Goal: Find specific page/section: Find specific page/section

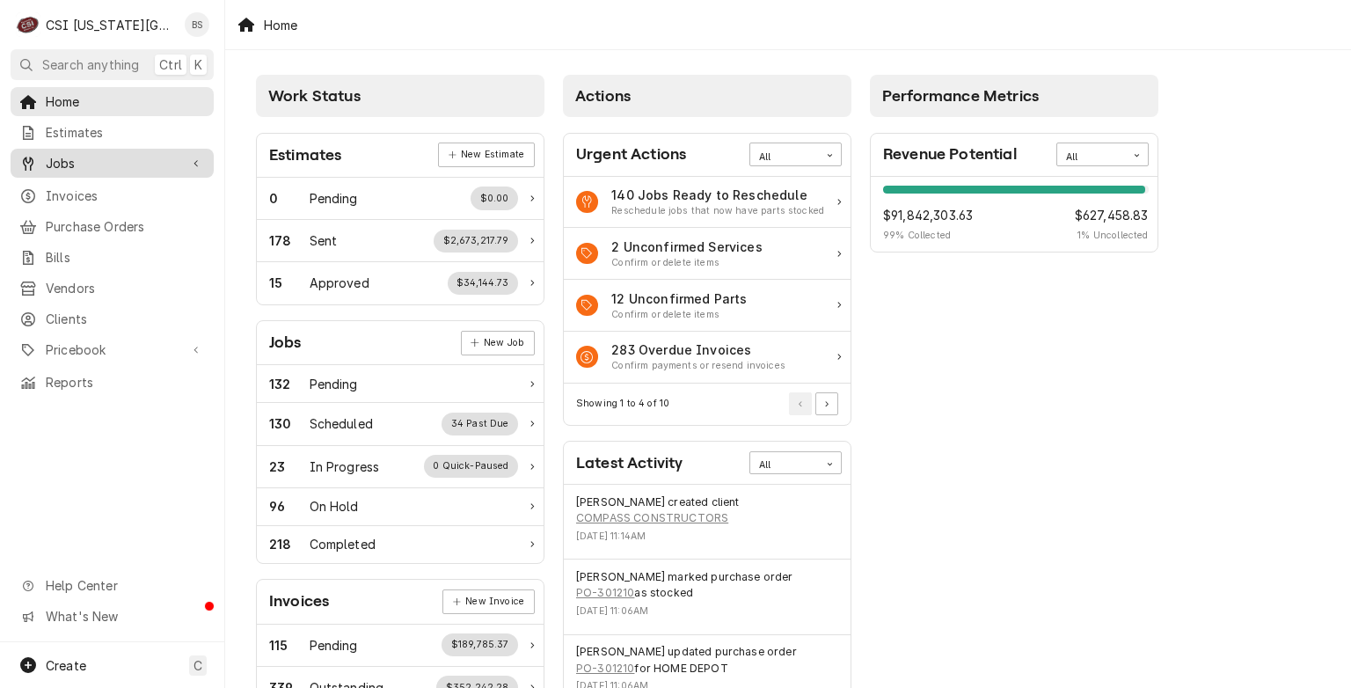
click at [52, 161] on span "Jobs" at bounding box center [112, 163] width 133 height 18
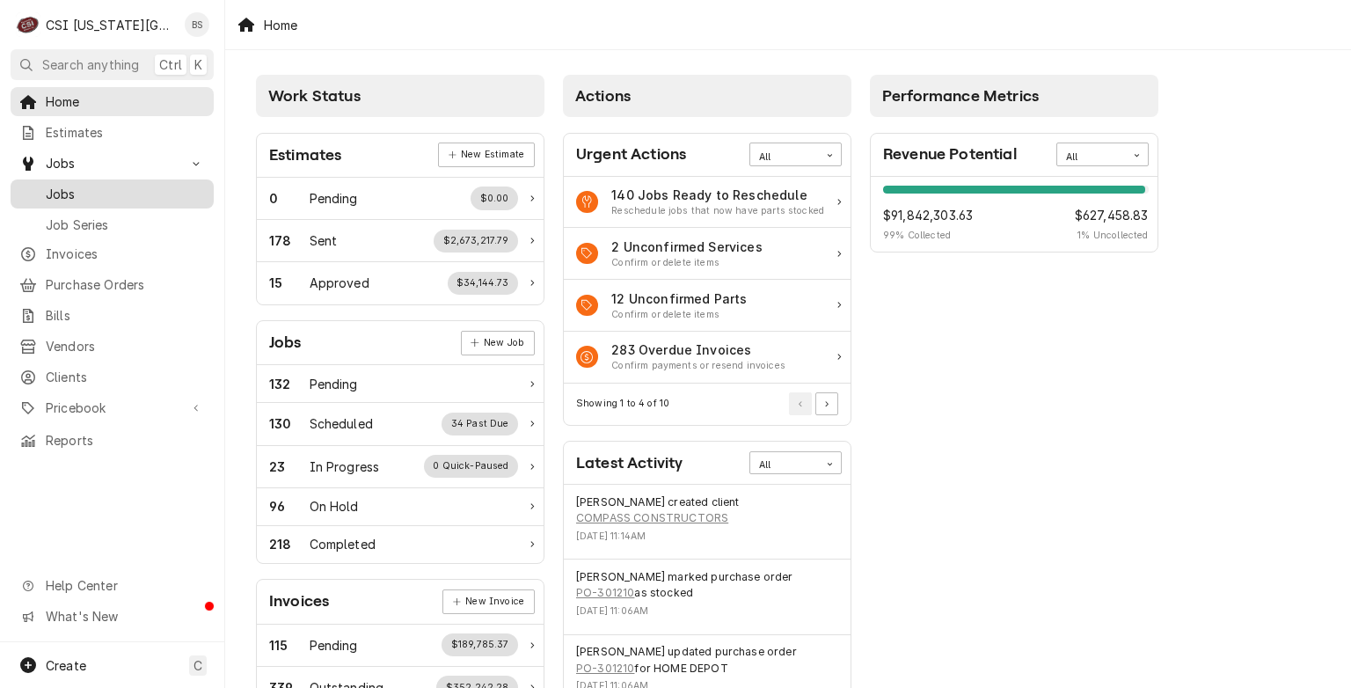
click at [60, 186] on span "Jobs" at bounding box center [125, 194] width 159 height 18
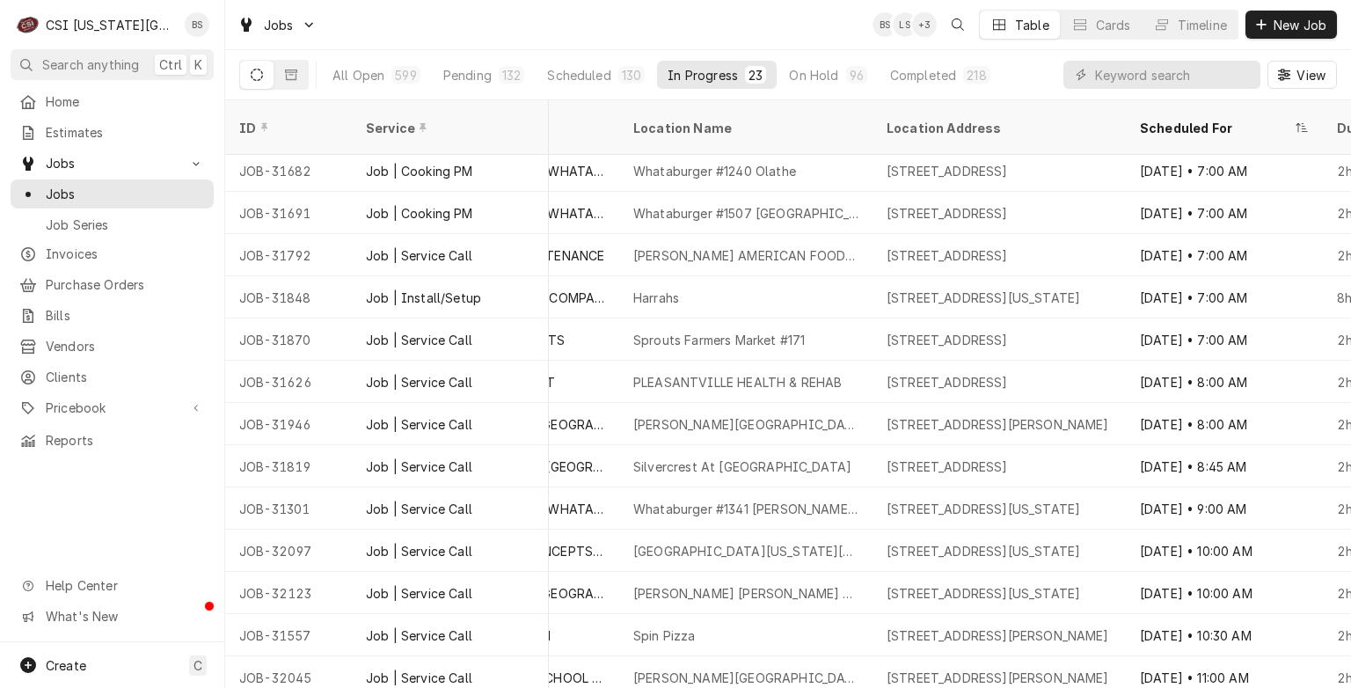
scroll to position [429, 985]
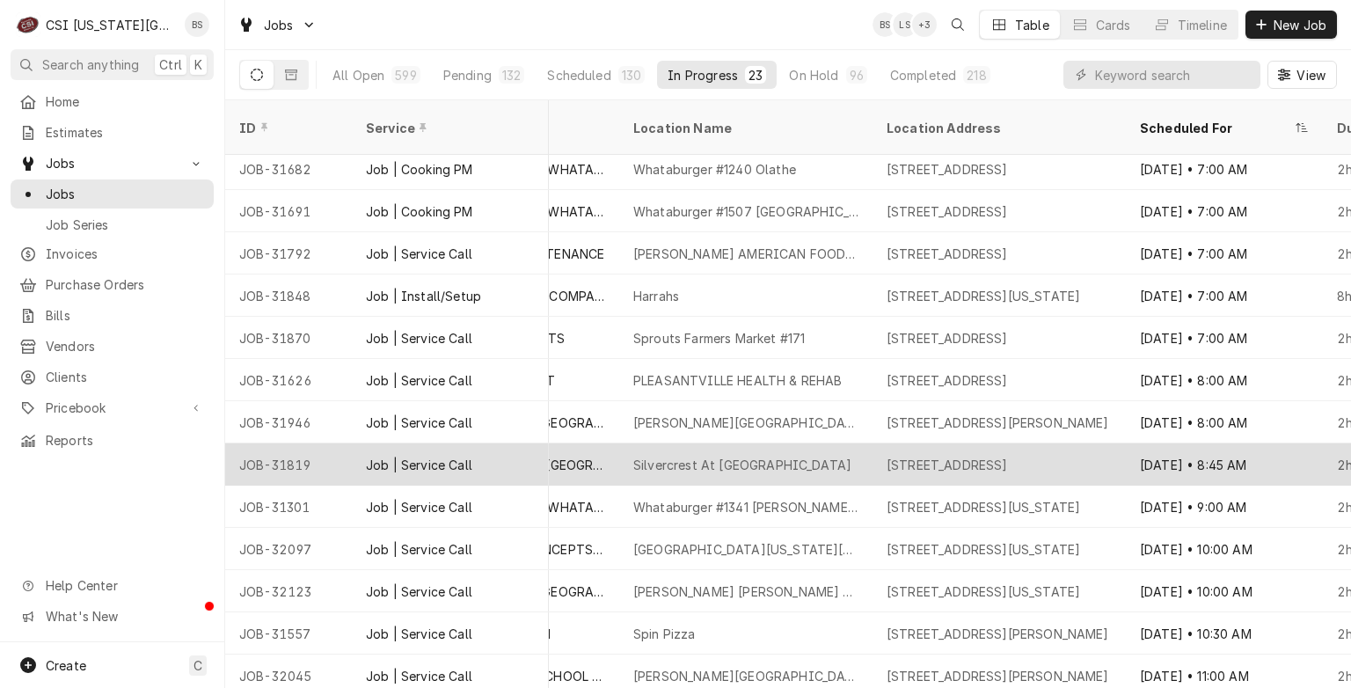
click at [725, 456] on div "Silvercrest At College View" at bounding box center [742, 465] width 218 height 18
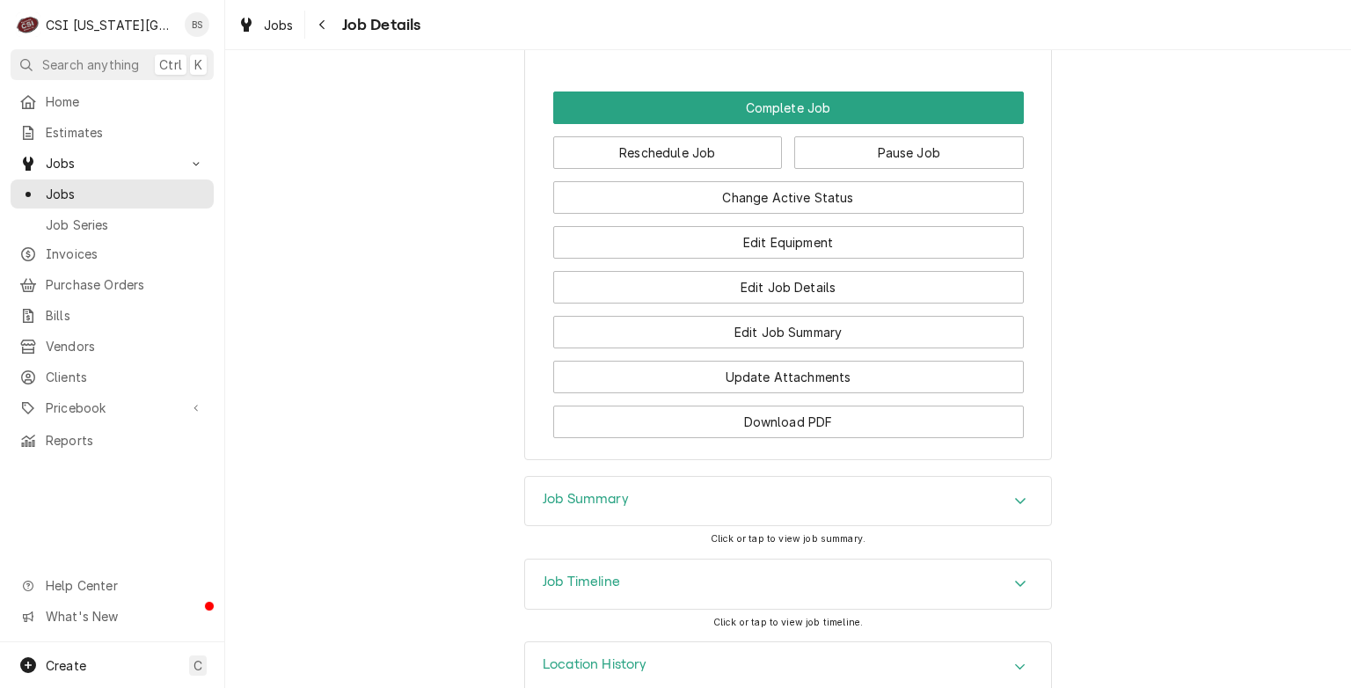
scroll to position [2265, 0]
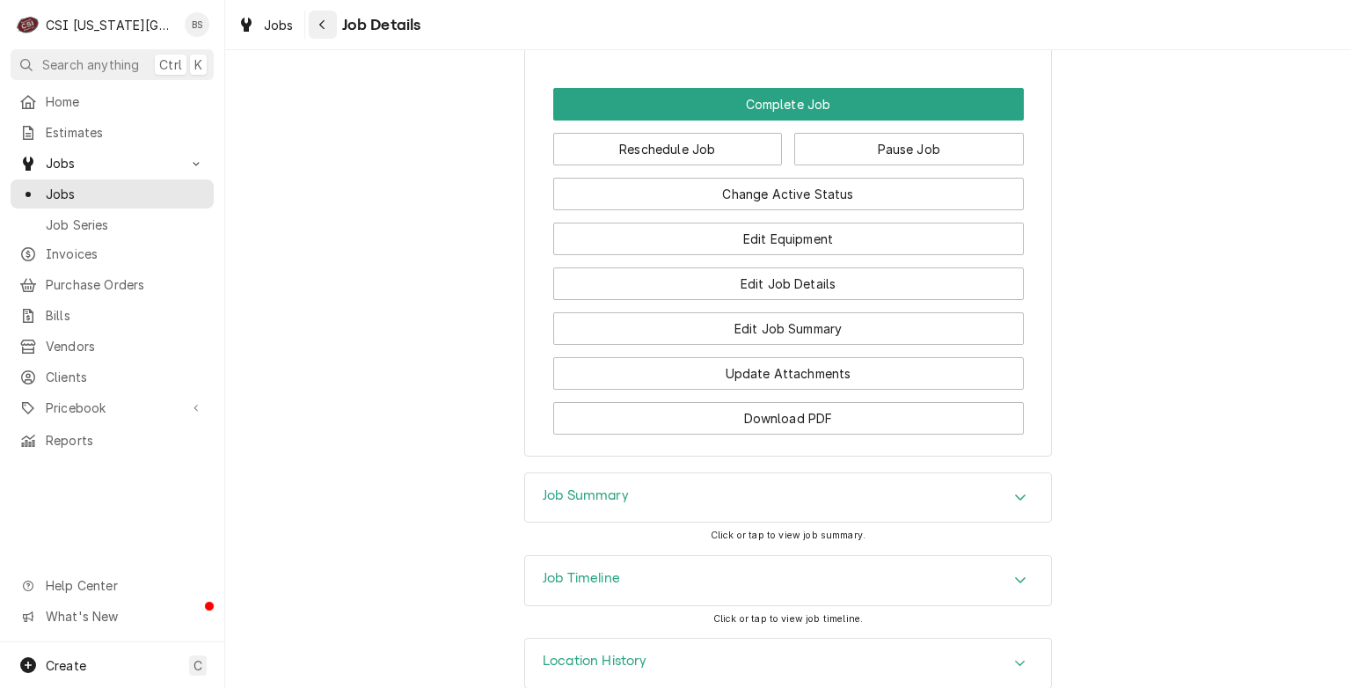
click at [323, 28] on icon "Navigate back" at bounding box center [321, 25] width 5 height 10
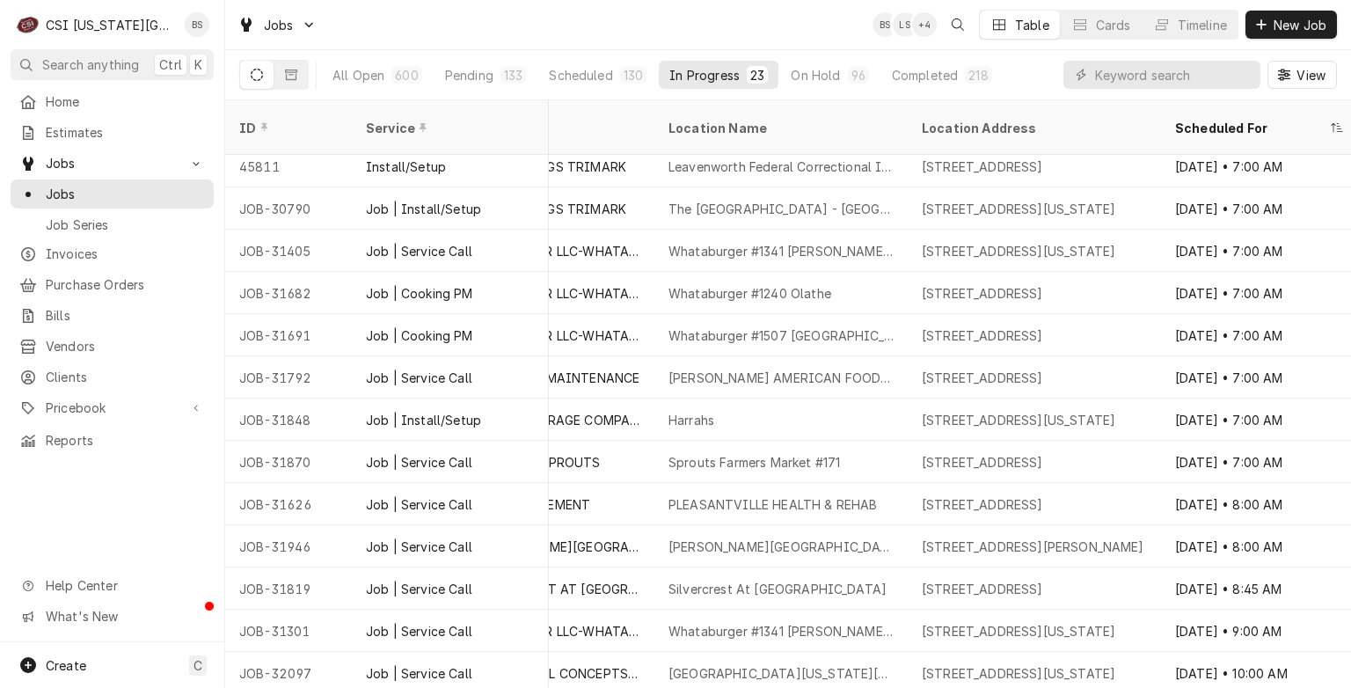
scroll to position [288, 950]
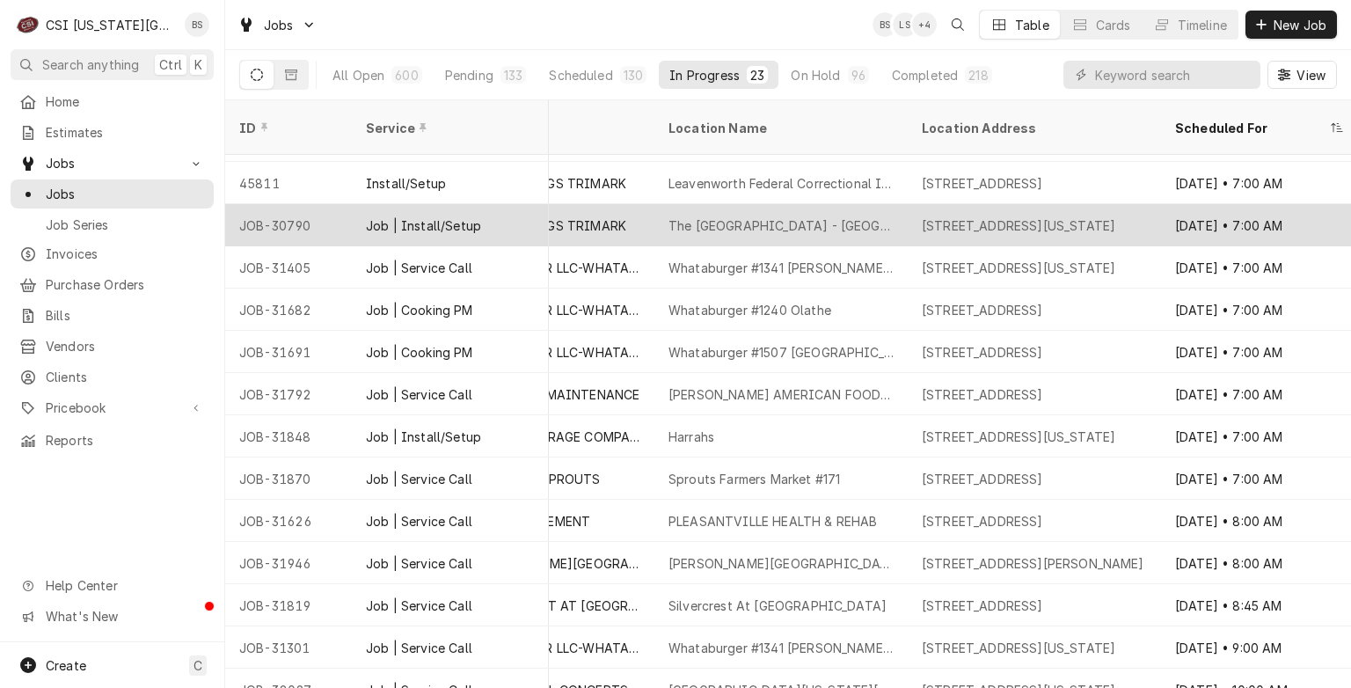
click at [447, 216] on div "Job | Install/Setup" at bounding box center [423, 225] width 115 height 18
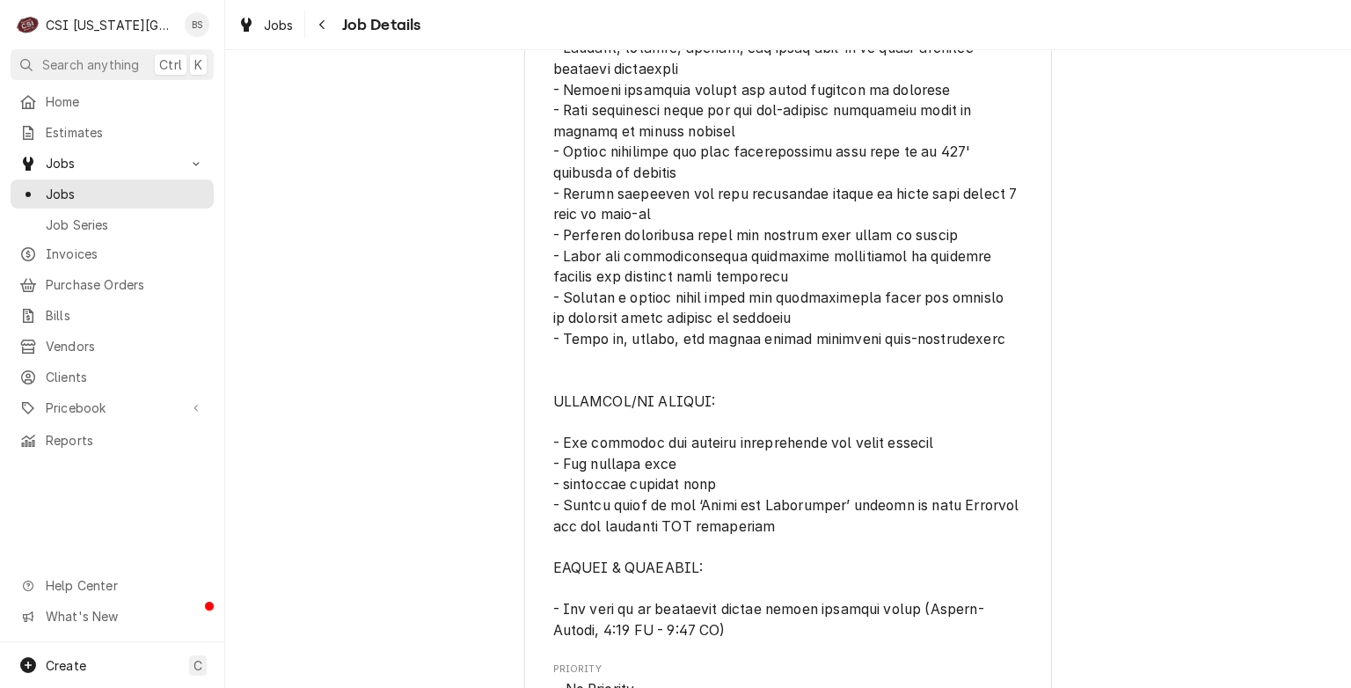
scroll to position [1900, 0]
